Goal: Transaction & Acquisition: Purchase product/service

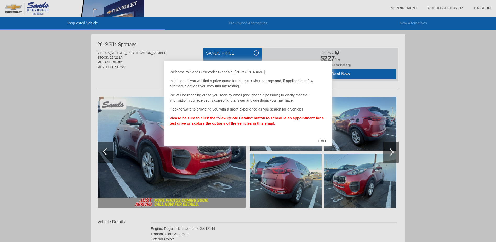
click at [322, 139] on div "EXIT" at bounding box center [322, 141] width 19 height 16
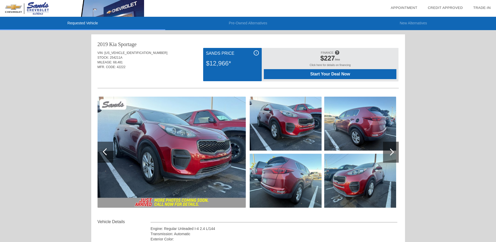
click at [391, 150] on div at bounding box center [390, 151] width 7 height 7
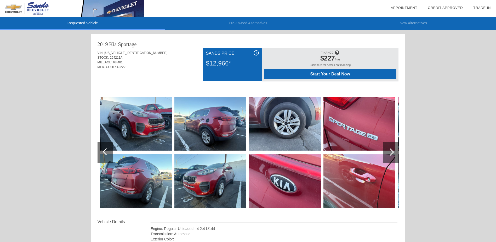
click at [392, 151] on div at bounding box center [390, 151] width 7 height 7
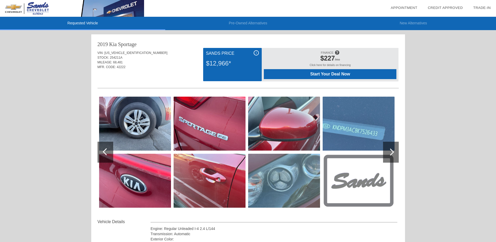
click at [392, 151] on div at bounding box center [390, 151] width 7 height 7
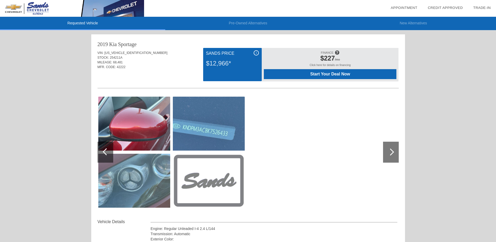
click at [102, 151] on div at bounding box center [105, 151] width 16 height 21
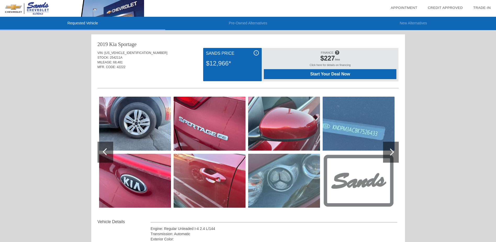
click at [102, 151] on div at bounding box center [105, 151] width 16 height 21
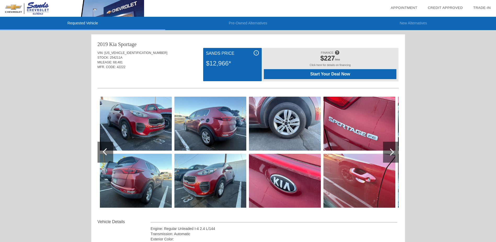
click at [102, 151] on div at bounding box center [105, 151] width 16 height 21
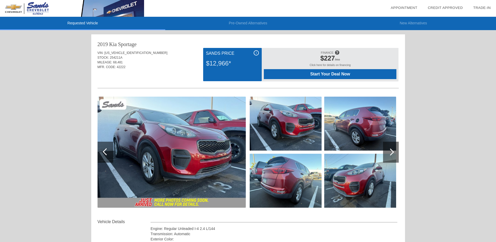
click at [102, 151] on div at bounding box center [105, 151] width 16 height 21
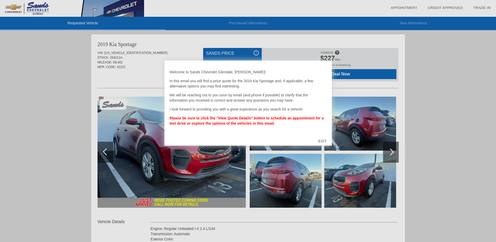
click at [322, 140] on div "EXIT" at bounding box center [322, 141] width 19 height 16
